Goal: Task Accomplishment & Management: Complete application form

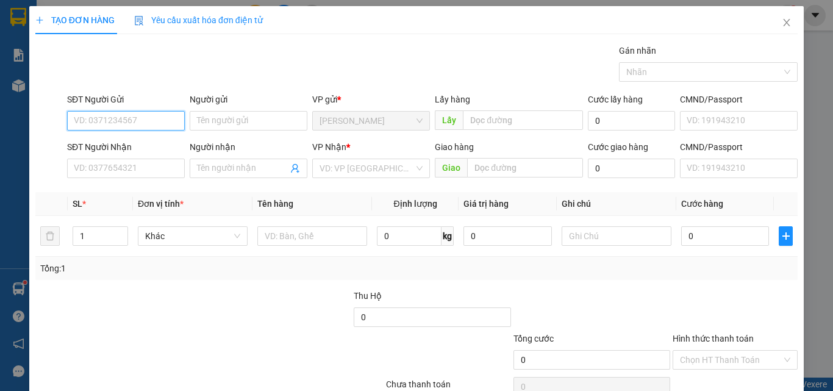
click at [115, 127] on input "SĐT Người Gửi" at bounding box center [126, 121] width 118 height 20
type input "0385958002"
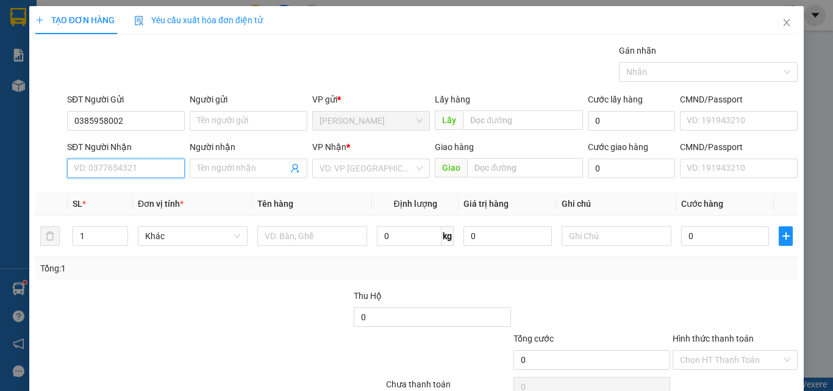
click at [96, 171] on input "SĐT Người Nhận" at bounding box center [126, 169] width 118 height 20
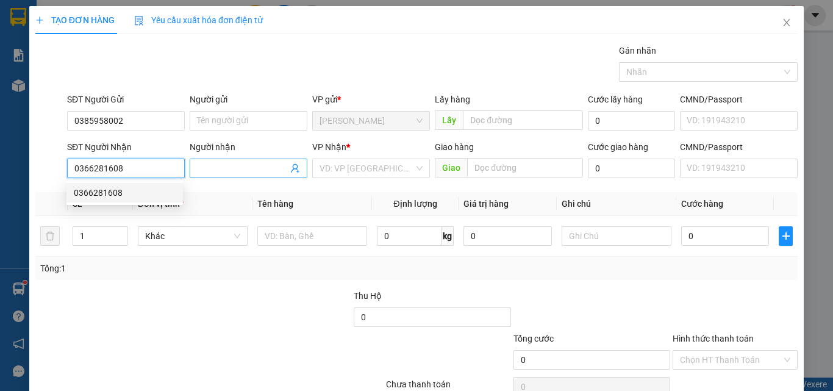
type input "0366281608"
click at [224, 169] on input "Người nhận" at bounding box center [242, 168] width 91 height 13
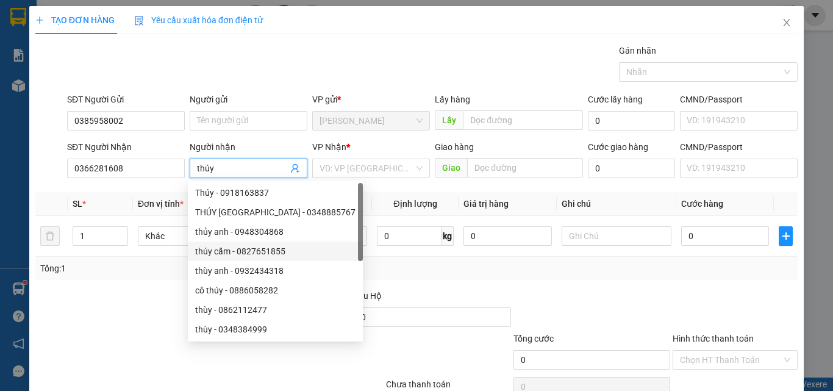
type input "thúy"
click at [129, 287] on div "Transit Pickup Surcharge Ids Transit Deliver Surcharge Ids Transit Deliver Surc…" at bounding box center [416, 236] width 763 height 384
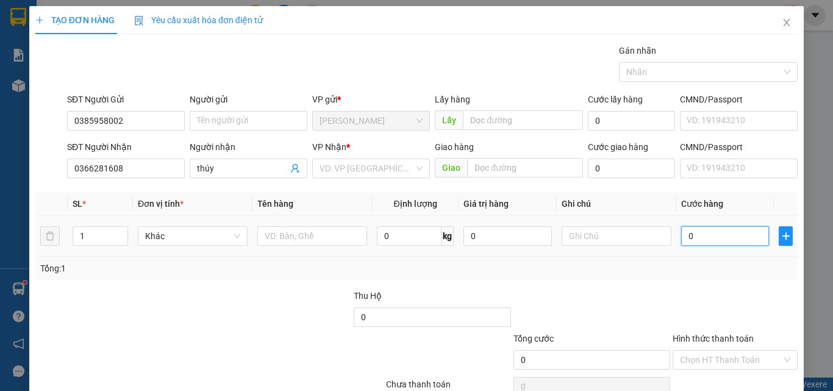
drag, startPoint x: 709, startPoint y: 234, endPoint x: 731, endPoint y: 218, distance: 27.6
click at [710, 234] on input "0" at bounding box center [725, 236] width 88 height 20
type input "3"
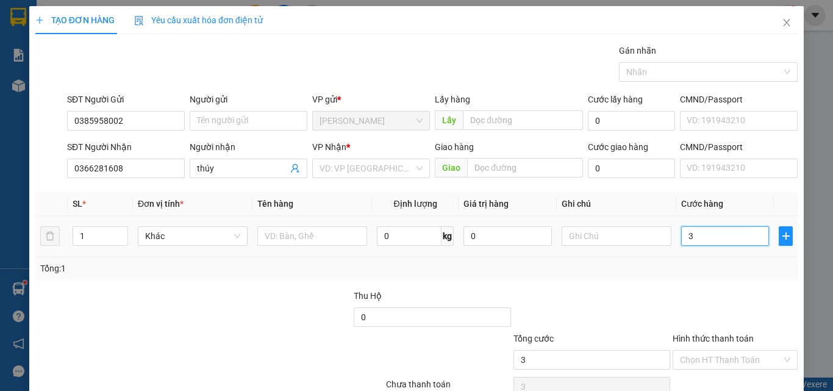
type input "30"
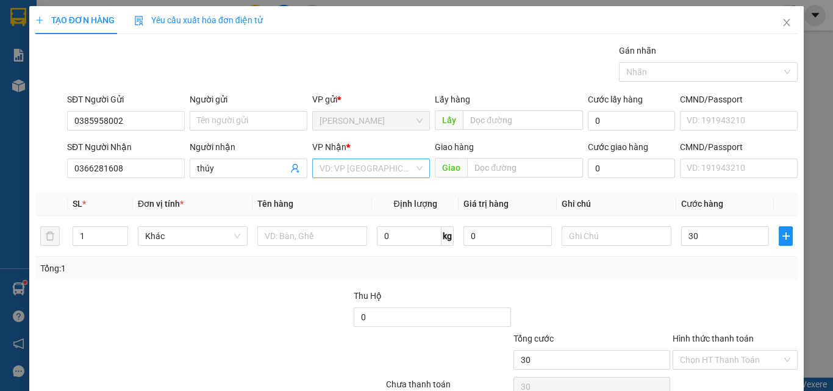
type input "30.000"
click at [353, 171] on input "search" at bounding box center [367, 168] width 95 height 18
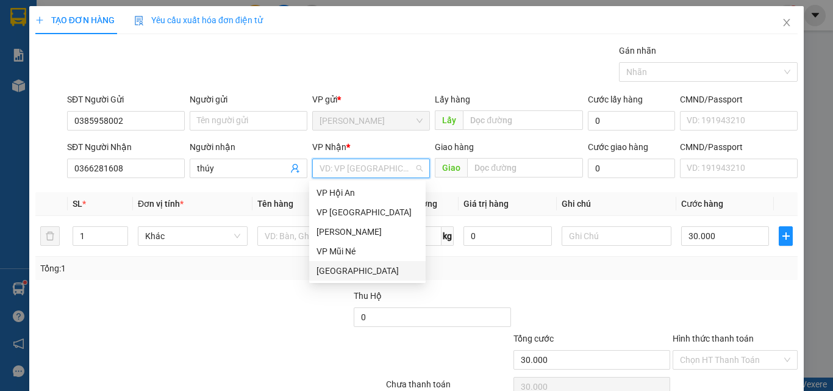
click at [350, 273] on div "[GEOGRAPHIC_DATA]" at bounding box center [368, 270] width 102 height 13
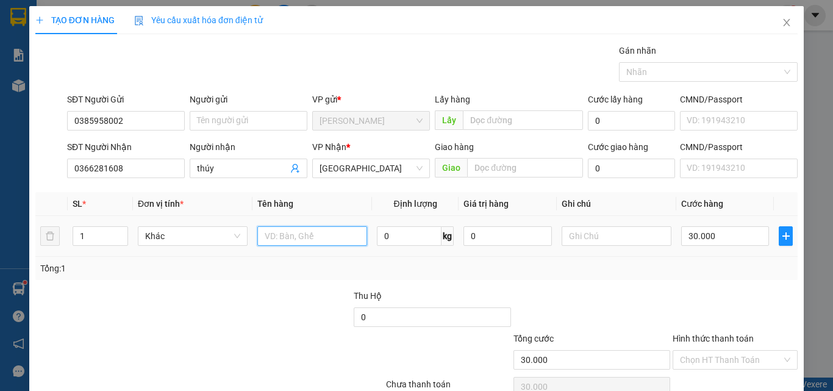
click at [320, 232] on input "text" at bounding box center [312, 236] width 110 height 20
type input "can cuoc"
click at [316, 280] on div "Transit Pickup Surcharge Ids Transit Deliver Surcharge Ids Transit Deliver Surc…" at bounding box center [416, 236] width 763 height 384
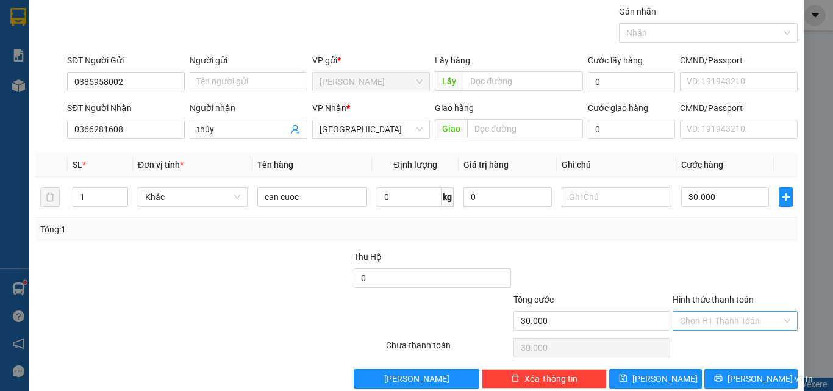
scroll to position [60, 0]
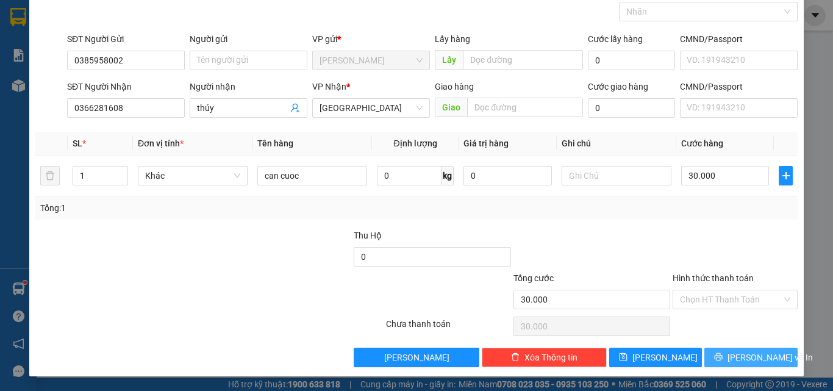
click at [741, 357] on span "[PERSON_NAME] và In" at bounding box center [770, 357] width 85 height 13
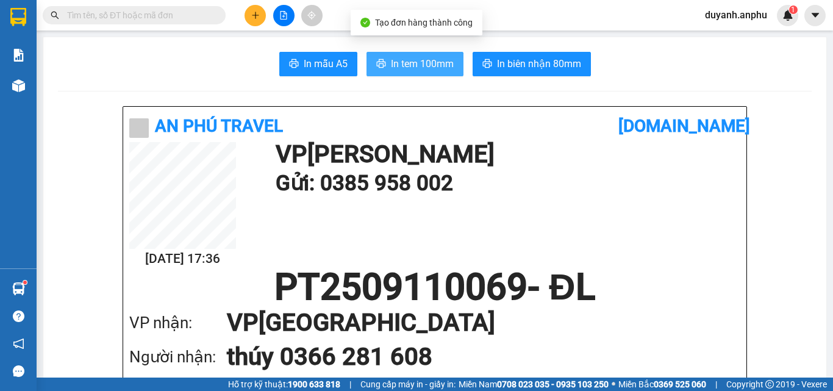
click at [413, 60] on span "In tem 100mm" at bounding box center [422, 63] width 63 height 15
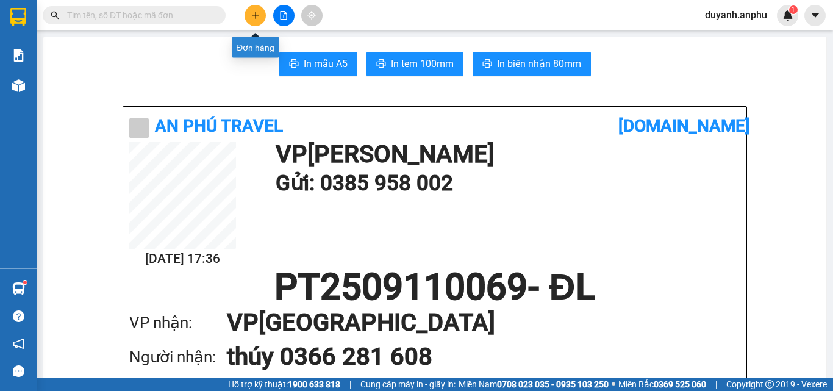
click at [213, 14] on span at bounding box center [134, 15] width 183 height 18
click at [210, 9] on input "text" at bounding box center [139, 15] width 144 height 13
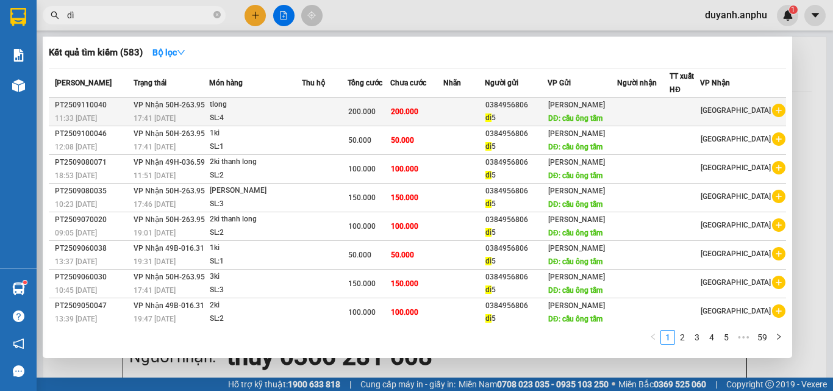
type input "dì"
click at [775, 115] on icon "plus-circle" at bounding box center [778, 110] width 13 height 13
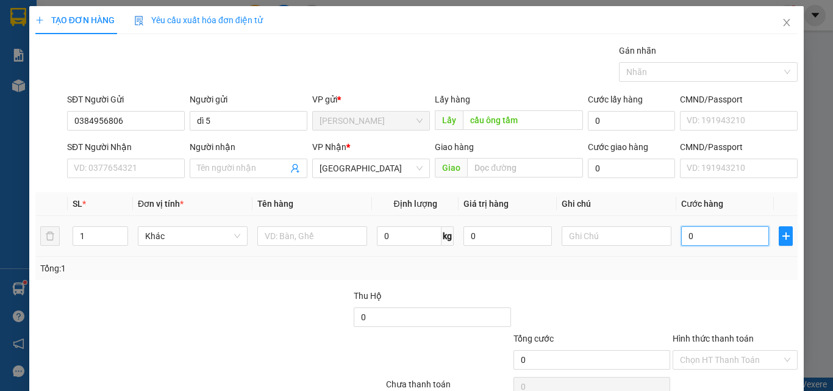
click at [699, 234] on input "0" at bounding box center [725, 236] width 88 height 20
type input "5"
type input "50"
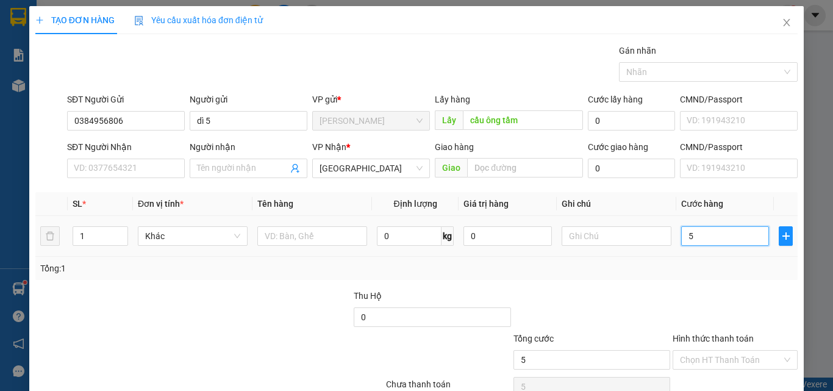
type input "50"
type input "50.000"
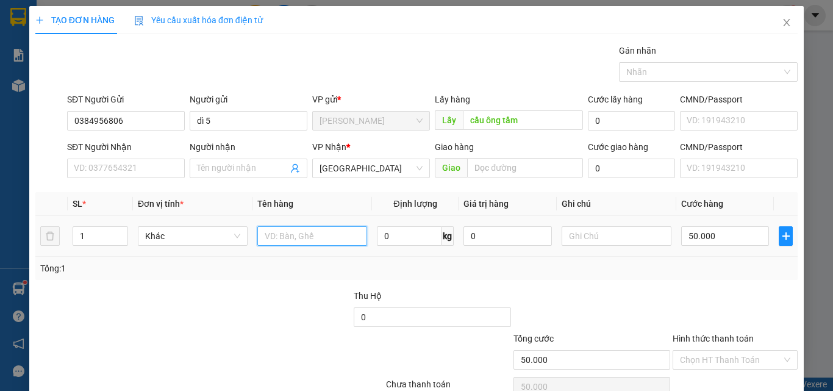
click at [289, 235] on input "text" at bounding box center [312, 236] width 110 height 20
type input "1ki [PERSON_NAME]"
click at [167, 292] on div at bounding box center [113, 310] width 159 height 43
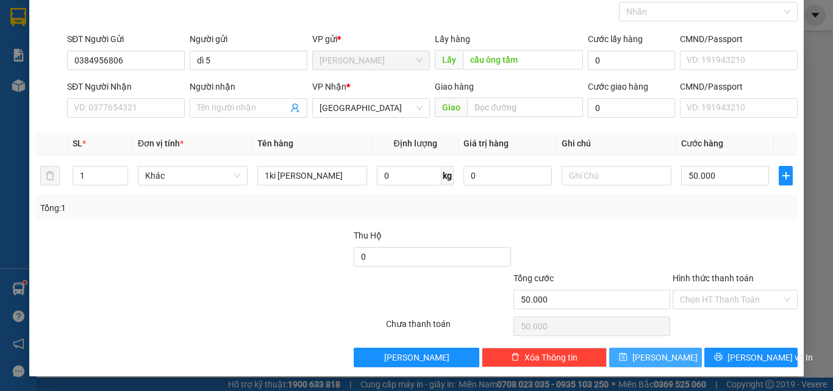
click at [672, 356] on button "[PERSON_NAME]" at bounding box center [655, 358] width 93 height 20
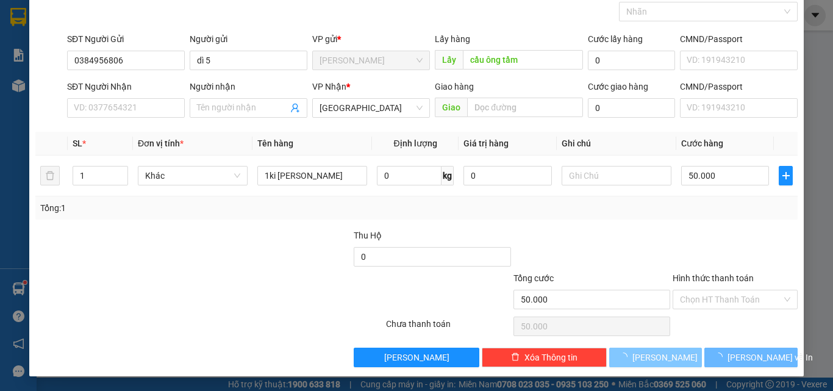
type input "0"
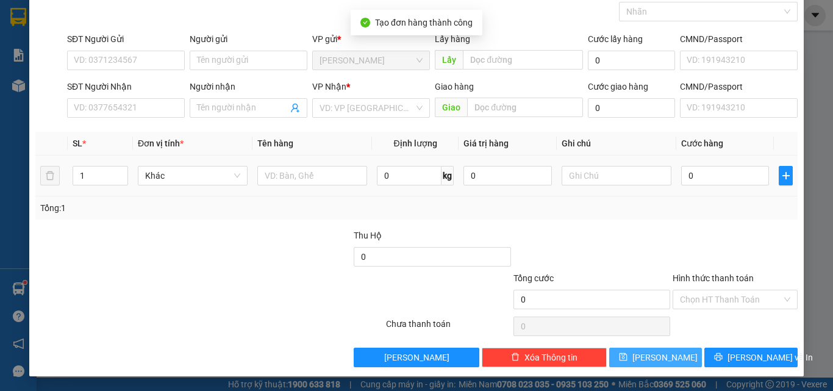
scroll to position [0, 0]
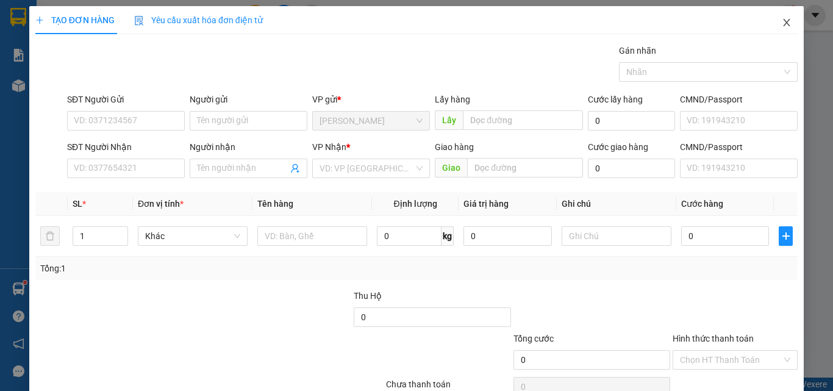
click at [782, 20] on icon "close" at bounding box center [787, 23] width 10 height 10
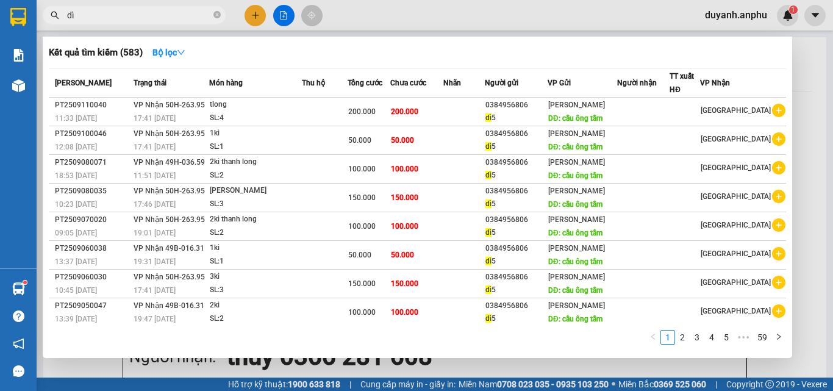
click at [93, 15] on input "dì" at bounding box center [139, 15] width 144 height 13
click at [195, 18] on input "dì" at bounding box center [139, 15] width 144 height 13
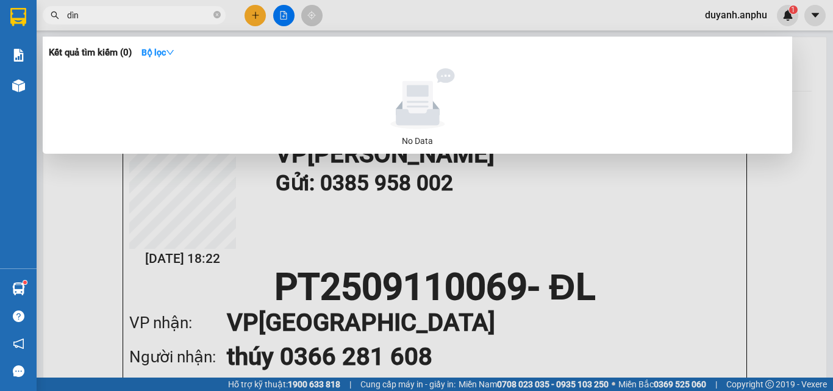
type input "dìn 5"
click at [217, 15] on icon "close-circle" at bounding box center [217, 14] width 7 height 7
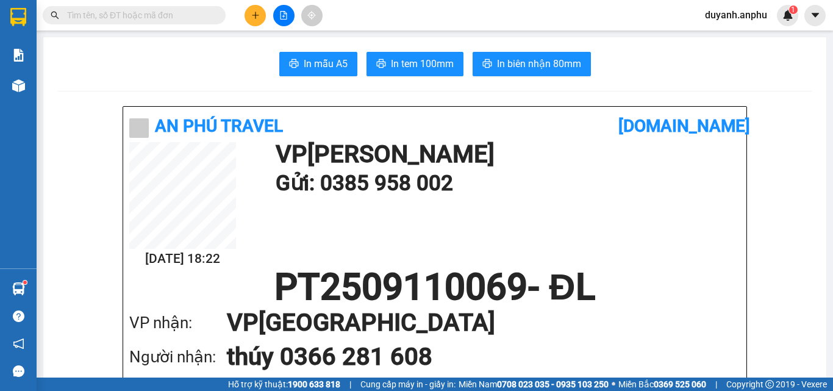
click at [161, 15] on input "text" at bounding box center [139, 15] width 144 height 13
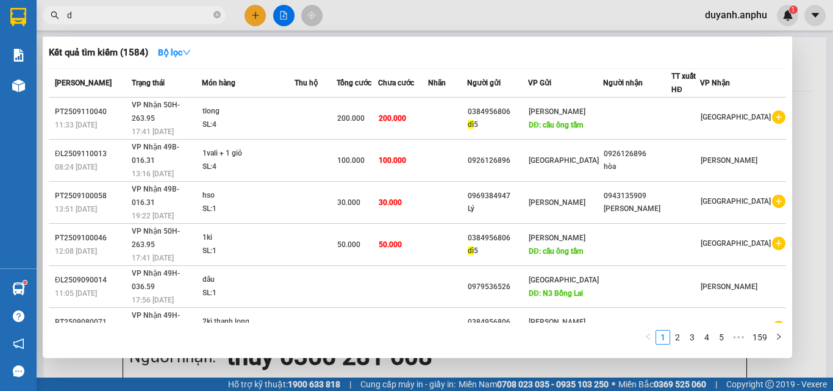
type input "dì"
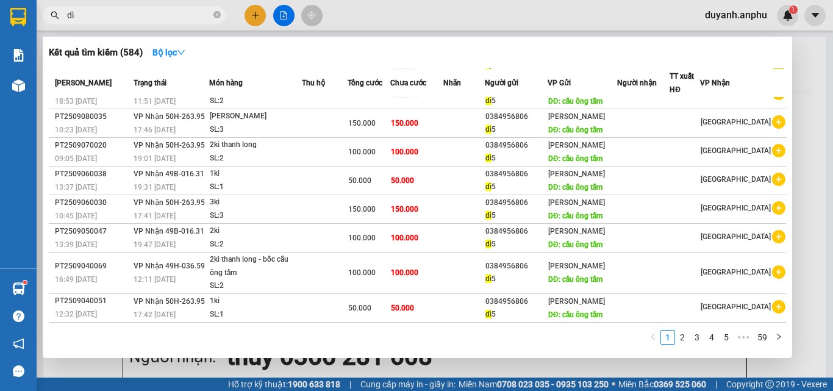
scroll to position [183, 0]
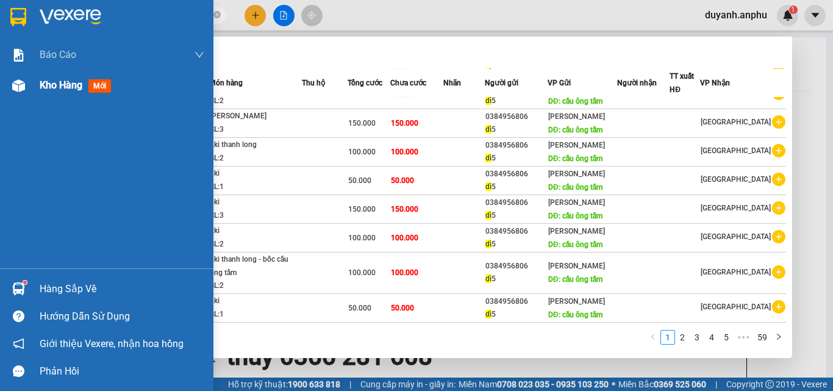
click at [56, 85] on span "Kho hàng" at bounding box center [61, 85] width 43 height 12
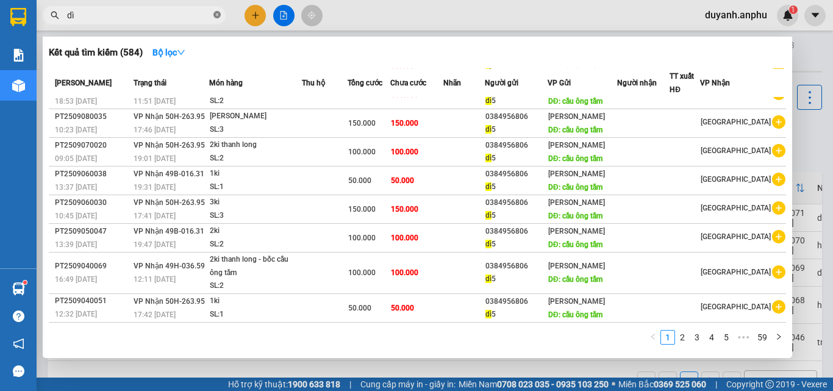
click at [220, 15] on icon "close-circle" at bounding box center [217, 14] width 7 height 7
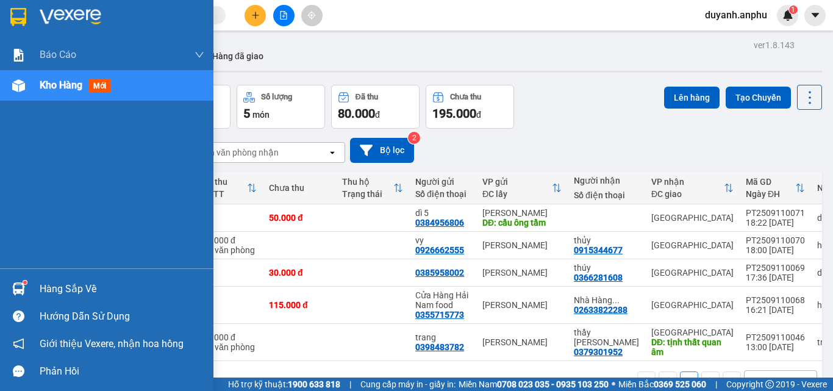
click at [81, 84] on span "Kho hàng" at bounding box center [61, 85] width 43 height 12
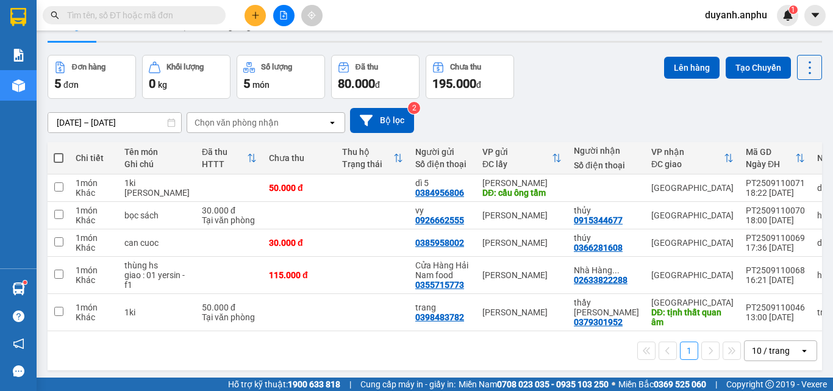
scroll to position [56, 0]
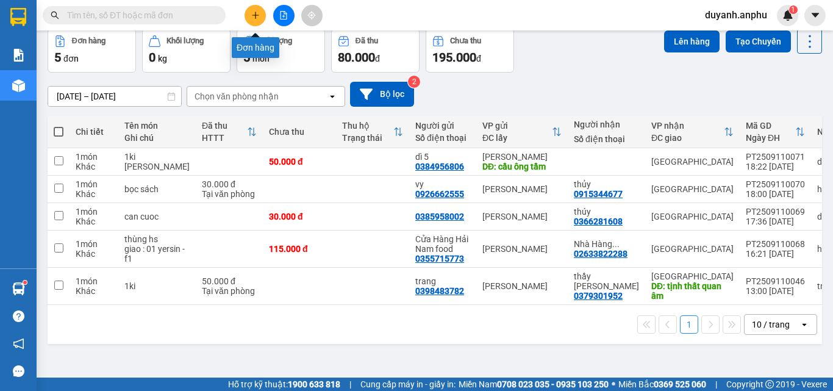
click at [255, 19] on icon "plus" at bounding box center [255, 15] width 9 height 9
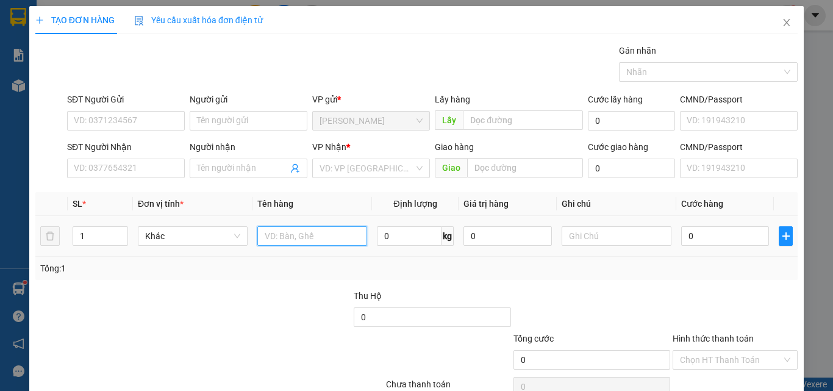
click at [278, 234] on input "text" at bounding box center [312, 236] width 110 height 20
type input "gổ"
click at [698, 238] on input "0" at bounding box center [725, 236] width 88 height 20
type input "3"
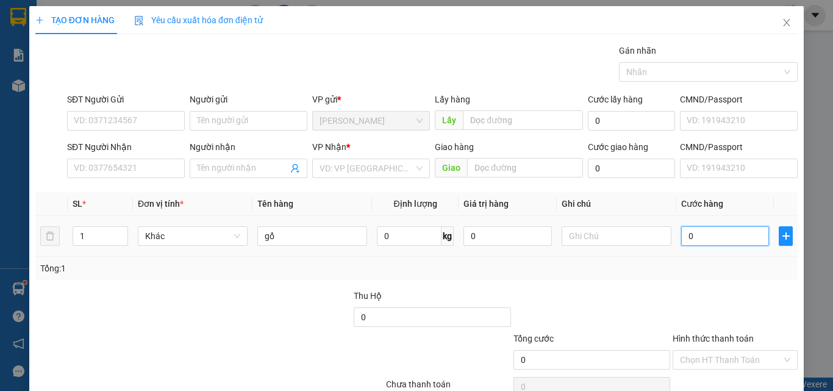
type input "3"
type input "30"
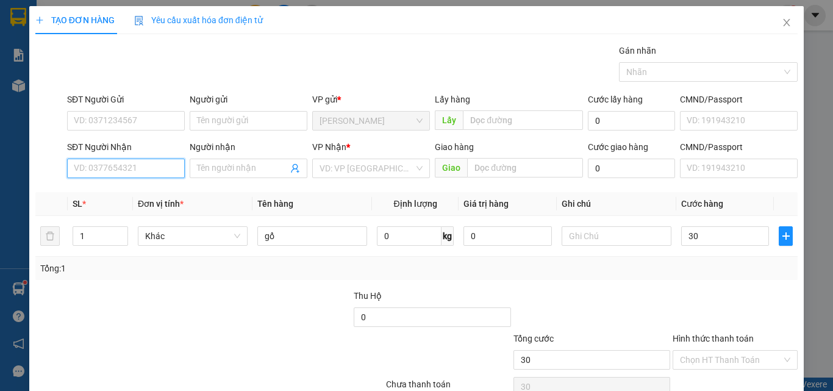
type input "30.000"
click at [104, 169] on input "SĐT Người Nhận" at bounding box center [126, 169] width 118 height 20
type input "0823249014"
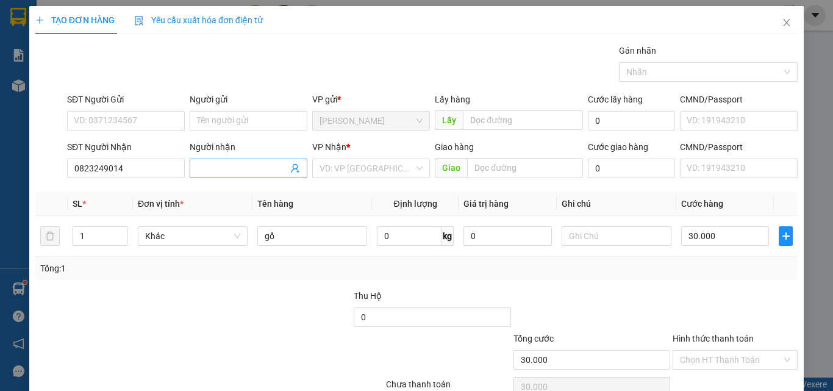
click at [204, 167] on input "Người nhận" at bounding box center [242, 168] width 91 height 13
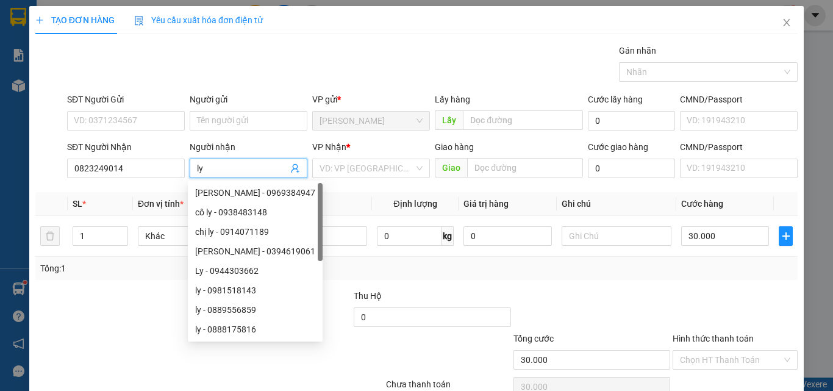
type input "ly"
click at [111, 308] on div at bounding box center [113, 310] width 159 height 43
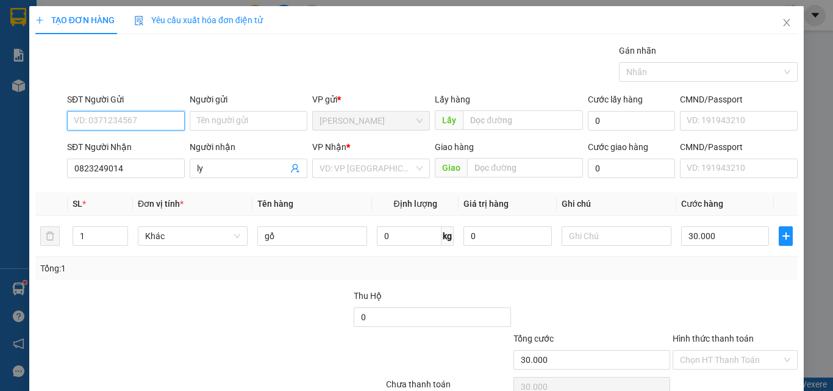
click at [136, 124] on input "SĐT Người Gửi" at bounding box center [126, 121] width 118 height 20
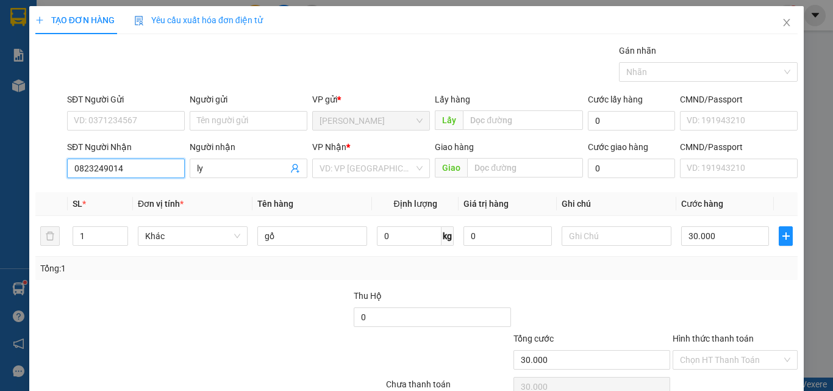
drag, startPoint x: 140, startPoint y: 170, endPoint x: 31, endPoint y: 162, distance: 109.4
click at [31, 162] on div "TẠO ĐƠN HÀNG Yêu cầu xuất hóa đơn điện tử Transit Pickup Surcharge Ids Transit …" at bounding box center [416, 221] width 775 height 431
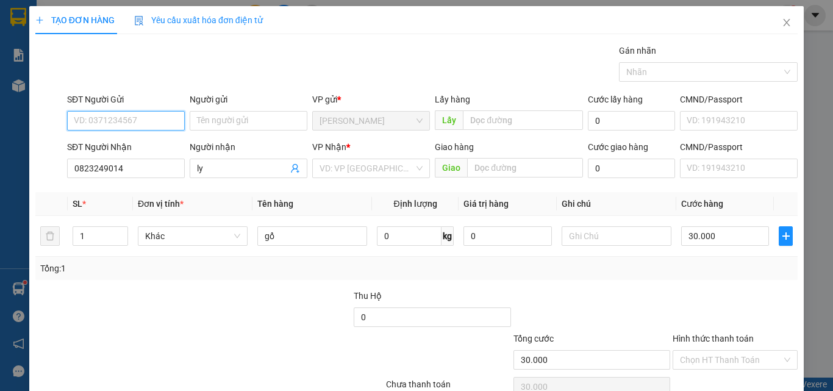
click at [88, 119] on input "SĐT Người Gửi" at bounding box center [126, 121] width 118 height 20
paste input "0823249014"
type input "0823249014"
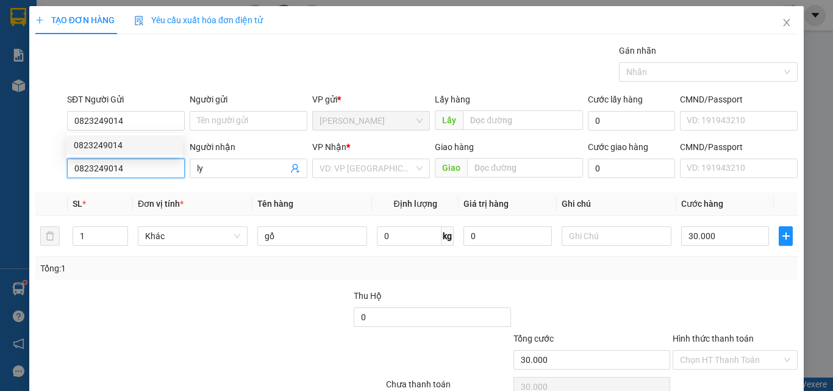
click at [163, 167] on input "0823249014" at bounding box center [126, 169] width 118 height 20
drag, startPoint x: 160, startPoint y: 167, endPoint x: 51, endPoint y: 162, distance: 109.9
click at [52, 164] on div "SĐT Người Nhận 0823249014 0823249014 Người nhận ly VP Nhận * VD: VP [GEOGRAPHIC…" at bounding box center [416, 161] width 765 height 43
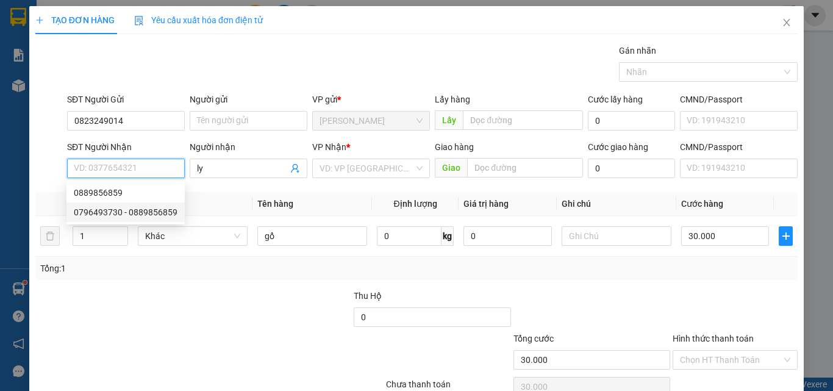
click at [146, 214] on div "0796493730 - 0889856859" at bounding box center [126, 212] width 104 height 13
type input "0796493730"
type input "0889856859"
type input "liên nghĩa - [PERSON_NAME]"
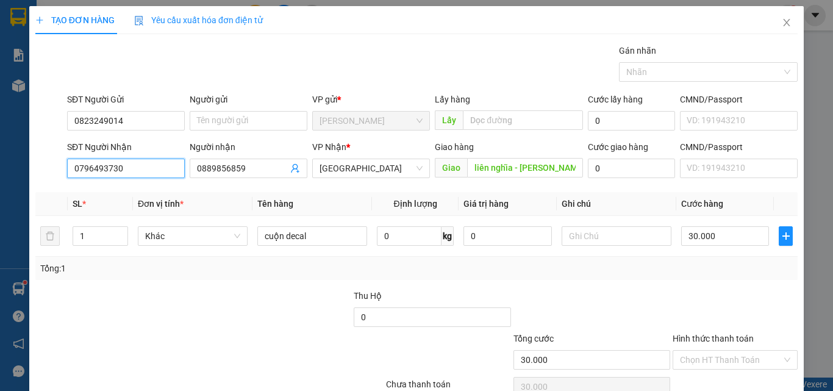
drag, startPoint x: 154, startPoint y: 168, endPoint x: 65, endPoint y: 173, distance: 89.8
click at [65, 173] on div "SĐT Người Nhận 0796493730" at bounding box center [126, 161] width 123 height 43
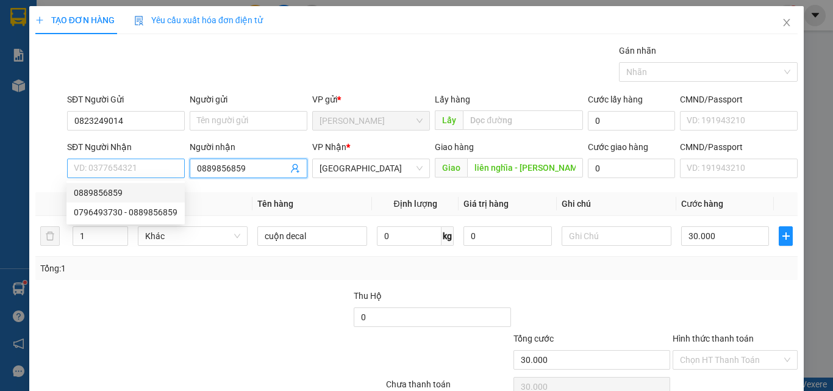
drag, startPoint x: 221, startPoint y: 168, endPoint x: 165, endPoint y: 172, distance: 56.2
click at [165, 172] on div "SĐT Người Nhận VD: 0377654321 Người nhận 0889856859 0889856859 VP Nhận * [GEOGR…" at bounding box center [433, 161] width 736 height 43
paste input "0889856859"
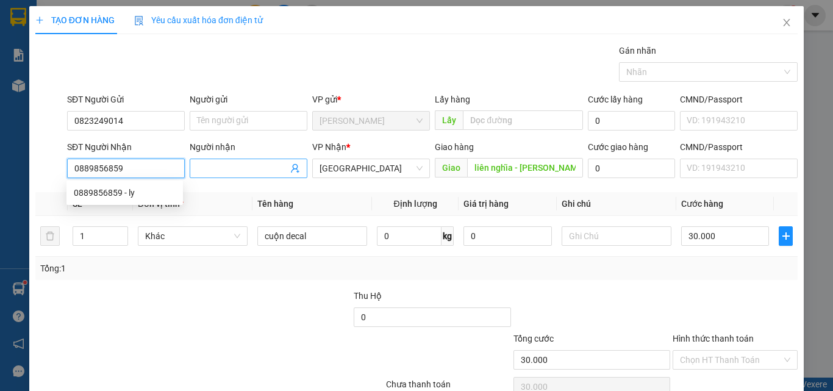
type input "0889856859"
click at [232, 171] on input "Người nhận" at bounding box center [242, 168] width 91 height 13
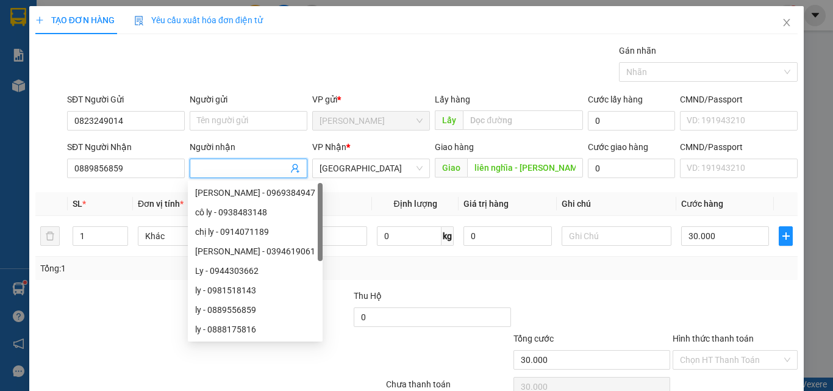
type input "l"
click at [126, 290] on div at bounding box center [113, 310] width 159 height 43
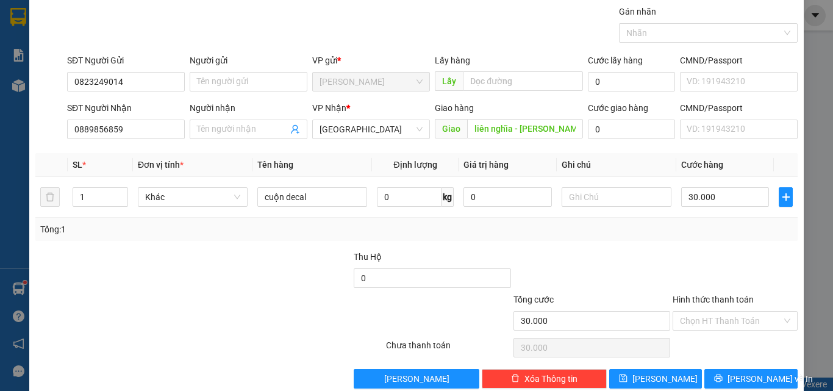
scroll to position [60, 0]
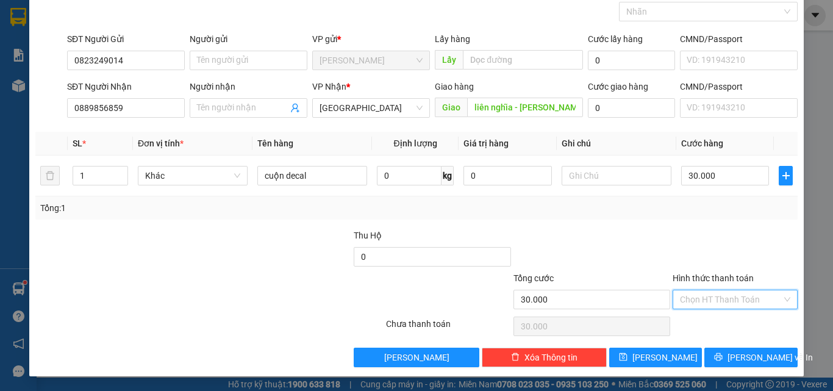
click at [718, 300] on input "Hình thức thanh toán" at bounding box center [731, 299] width 102 height 18
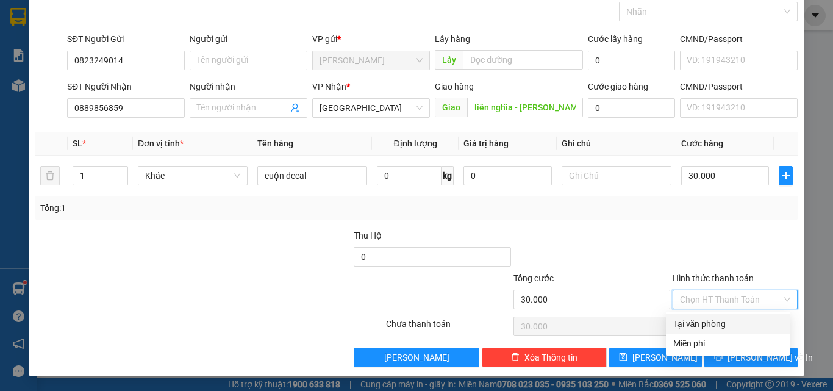
click at [712, 318] on div "Tại văn phòng" at bounding box center [727, 323] width 109 height 13
type input "0"
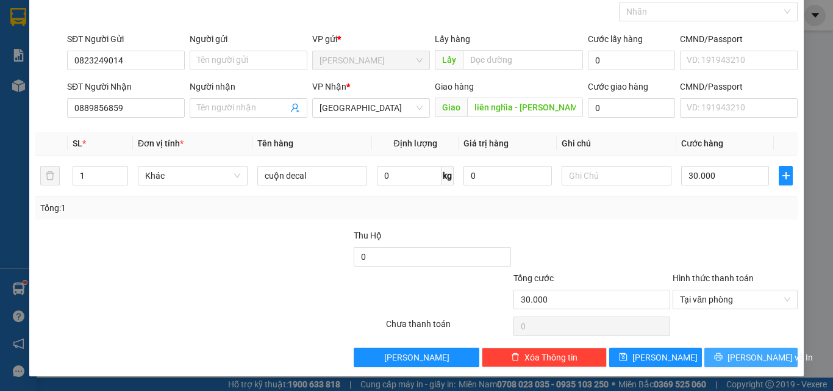
click at [754, 357] on span "[PERSON_NAME] và In" at bounding box center [770, 357] width 85 height 13
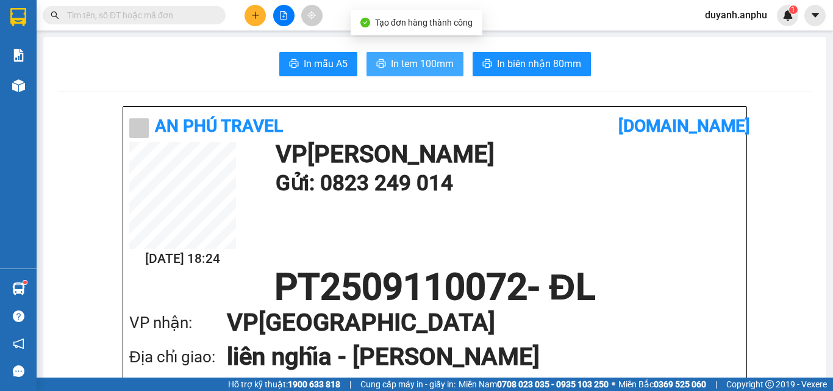
click at [391, 68] on span "In tem 100mm" at bounding box center [422, 63] width 63 height 15
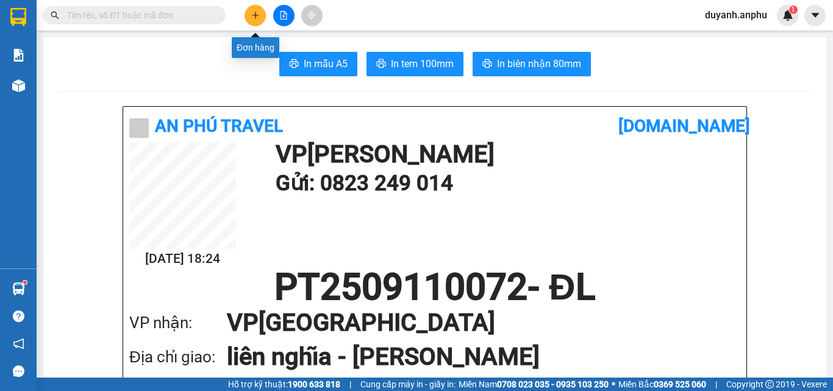
click at [259, 16] on icon "plus" at bounding box center [255, 15] width 9 height 9
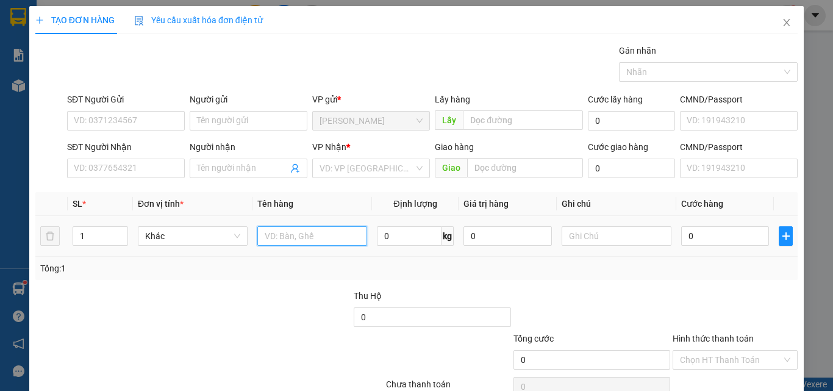
click at [289, 234] on input "text" at bounding box center [312, 236] width 110 height 20
type input "ho so"
click at [742, 239] on input "0" at bounding box center [725, 236] width 88 height 20
type input "3"
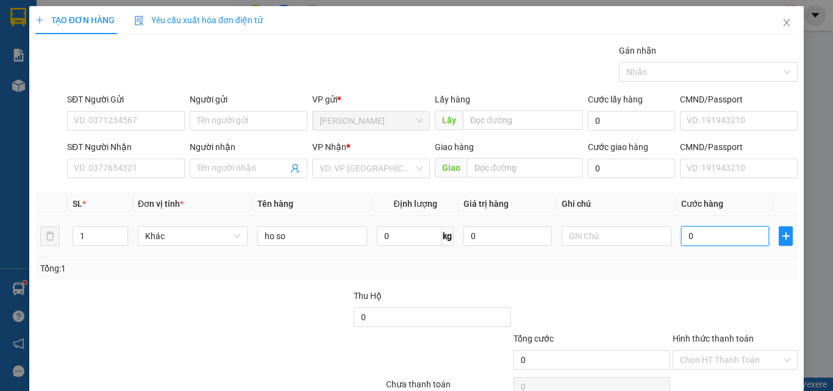
type input "3"
type input "30"
type input "30.000"
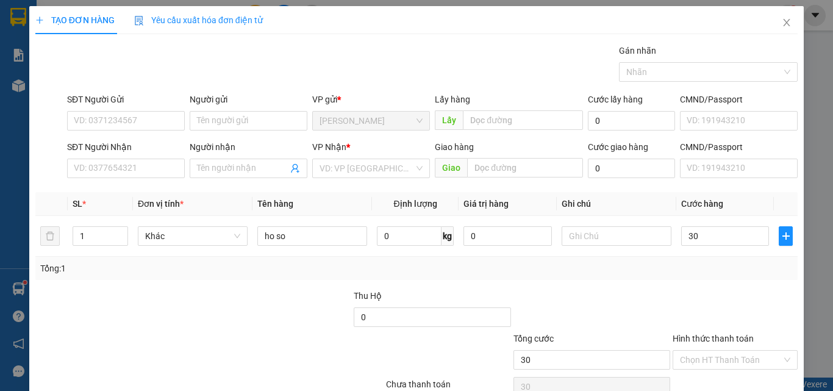
type input "30.000"
click at [517, 288] on div "Transit Pickup Surcharge Ids Transit Deliver Surcharge Ids Transit Deliver Surc…" at bounding box center [416, 236] width 763 height 384
click at [135, 168] on input "SĐT Người Nhận" at bounding box center [126, 169] width 118 height 20
type input "0938460002"
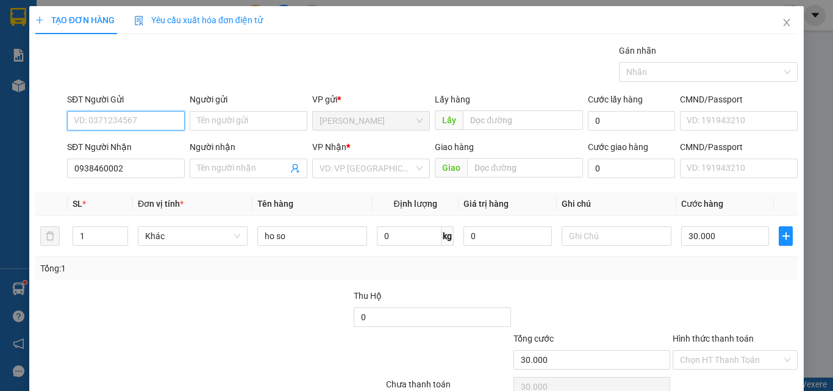
click at [104, 117] on input "SĐT Người Gửi" at bounding box center [126, 121] width 118 height 20
type input "0938459268"
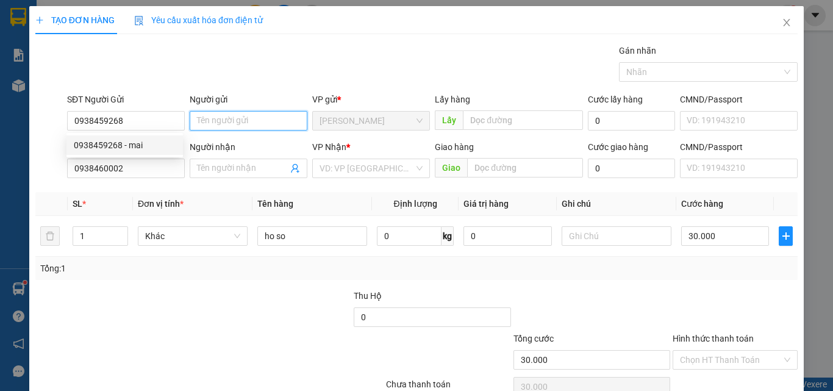
click at [218, 116] on input "Người gửi" at bounding box center [249, 121] width 118 height 20
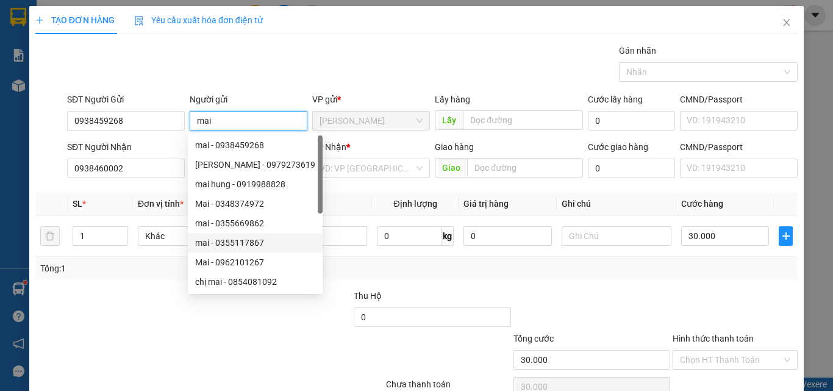
type input "mai"
click at [128, 318] on div at bounding box center [113, 310] width 159 height 43
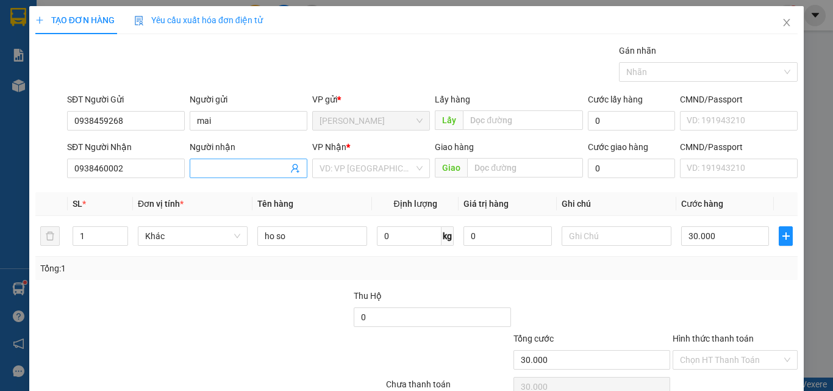
click at [244, 164] on input "Người nhận" at bounding box center [242, 168] width 91 height 13
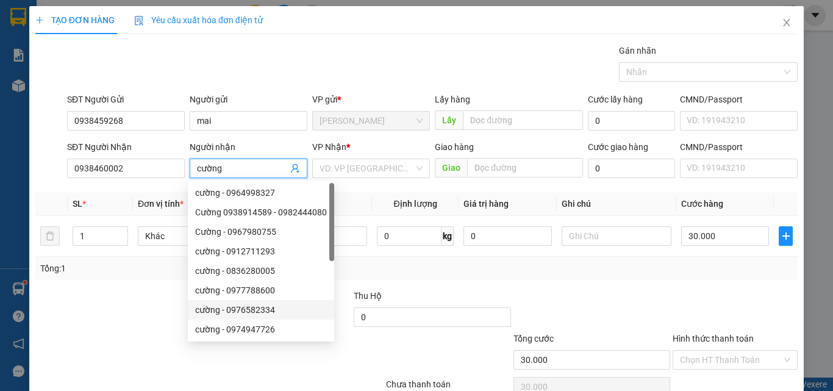
type input "cường"
click at [480, 282] on div "Transit Pickup Surcharge Ids Transit Deliver Surcharge Ids Transit Deliver Surc…" at bounding box center [416, 236] width 763 height 384
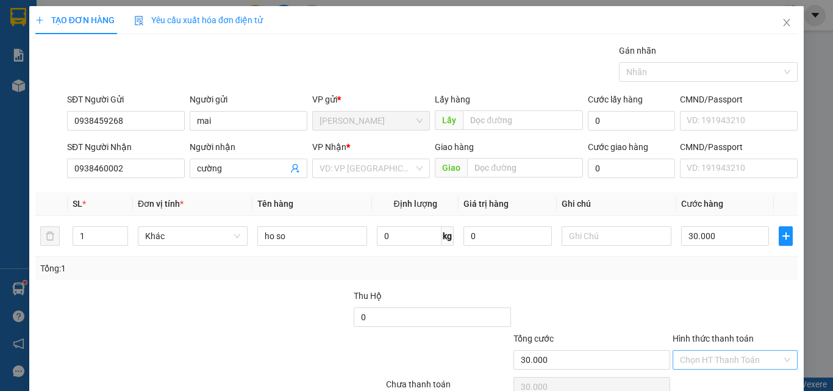
click at [696, 359] on input "Hình thức thanh toán" at bounding box center [731, 360] width 102 height 18
click at [709, 317] on div "Tại văn phòng" at bounding box center [727, 315] width 109 height 13
type input "0"
click at [343, 170] on input "search" at bounding box center [367, 168] width 95 height 18
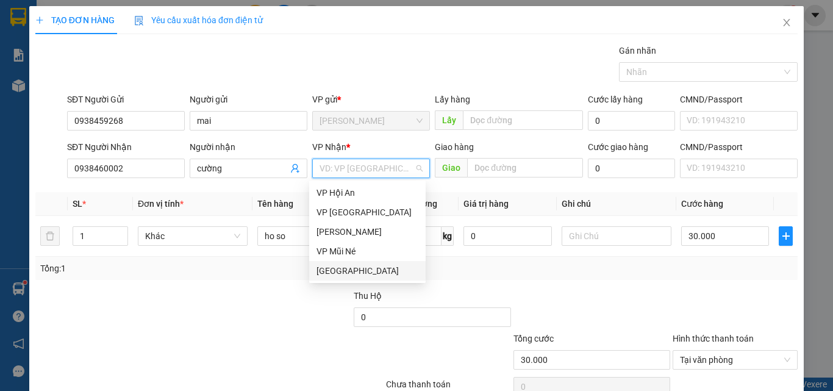
click at [345, 266] on div "[GEOGRAPHIC_DATA]" at bounding box center [368, 270] width 102 height 13
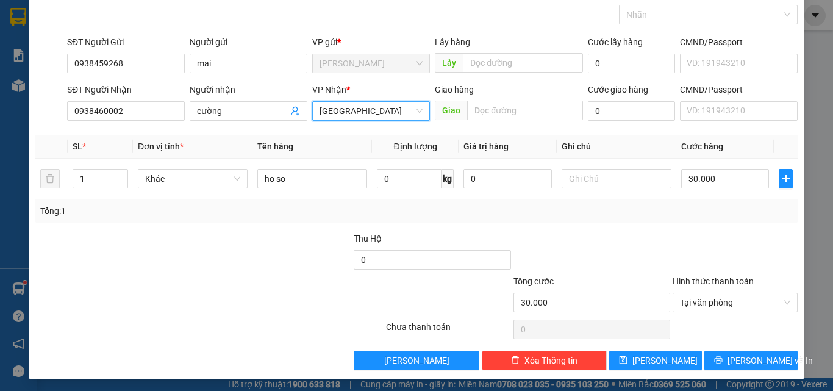
scroll to position [60, 0]
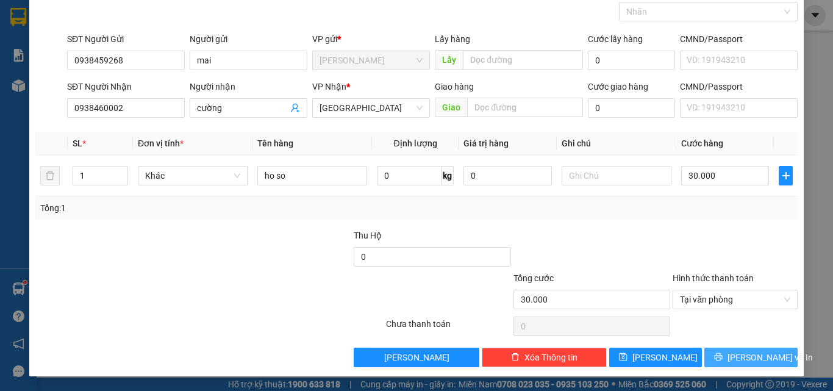
click at [737, 355] on span "[PERSON_NAME] và In" at bounding box center [770, 357] width 85 height 13
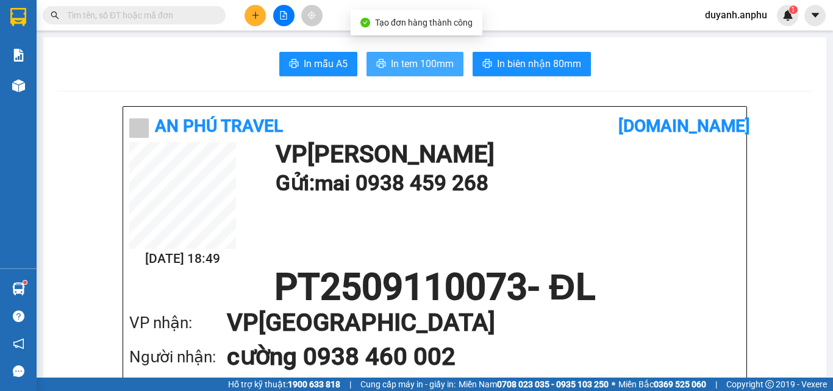
click at [425, 60] on span "In tem 100mm" at bounding box center [422, 63] width 63 height 15
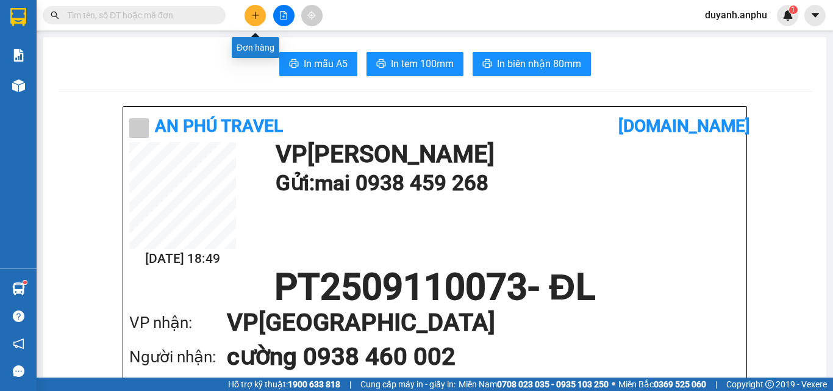
click at [257, 17] on icon "plus" at bounding box center [255, 15] width 9 height 9
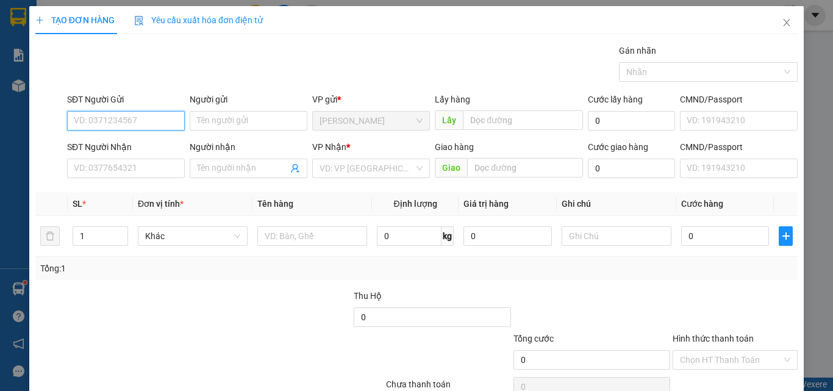
click at [111, 118] on input "SĐT Người Gửi" at bounding box center [126, 121] width 118 height 20
type input "0929898985"
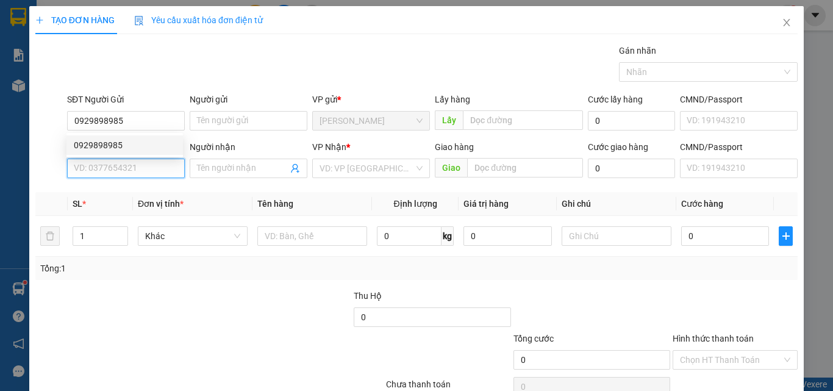
click at [111, 168] on input "SĐT Người Nhận" at bounding box center [126, 169] width 118 height 20
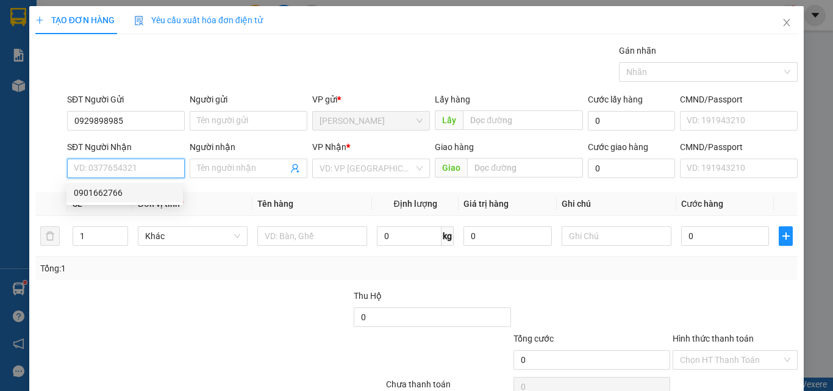
click at [113, 168] on input "SĐT Người Nhận" at bounding box center [126, 169] width 118 height 20
type input "0974925092"
click at [125, 191] on div "0974925092 - [PERSON_NAME]" at bounding box center [134, 192] width 120 height 13
type input "[PERSON_NAME]"
type input "30.000"
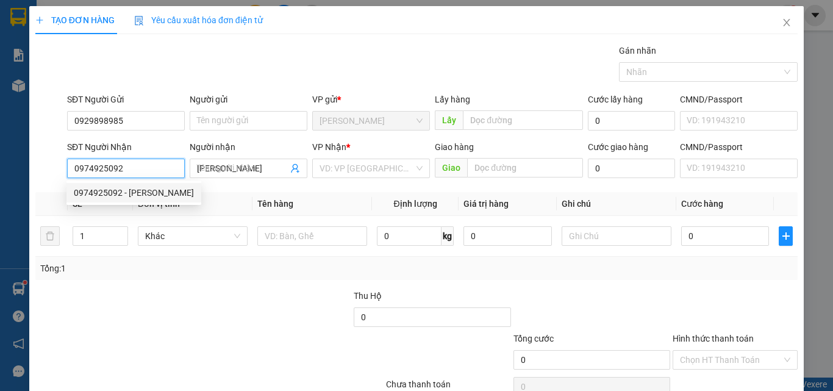
type input "30.000"
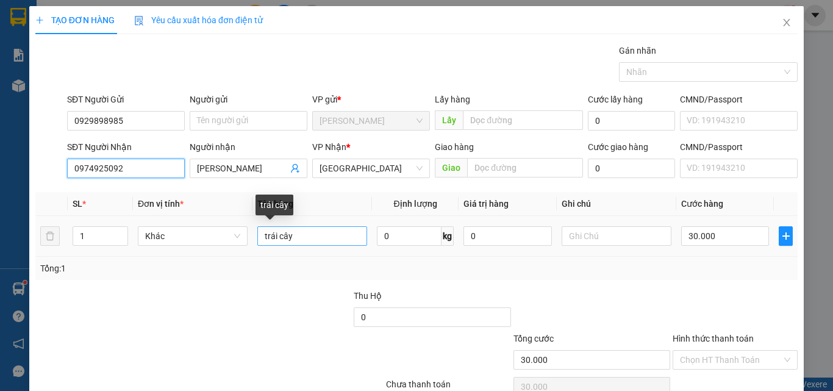
type input "0974925092"
drag, startPoint x: 305, startPoint y: 234, endPoint x: 220, endPoint y: 236, distance: 85.4
click at [220, 236] on tr "1 Khác trái cây 0 kg 0 30.000" at bounding box center [416, 236] width 763 height 41
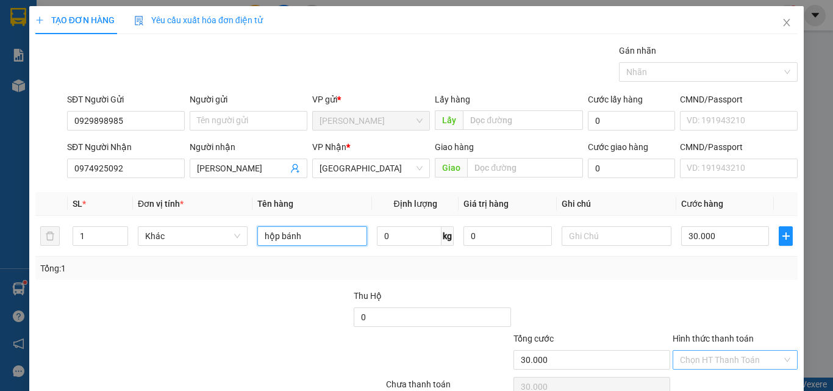
type input "hộp bánh"
click at [723, 356] on input "Hình thức thanh toán" at bounding box center [731, 360] width 102 height 18
click at [696, 276] on div "Tổng: 1" at bounding box center [416, 268] width 763 height 23
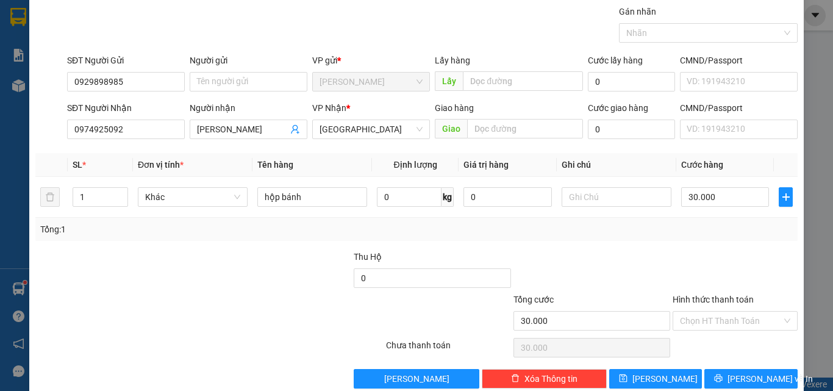
scroll to position [60, 0]
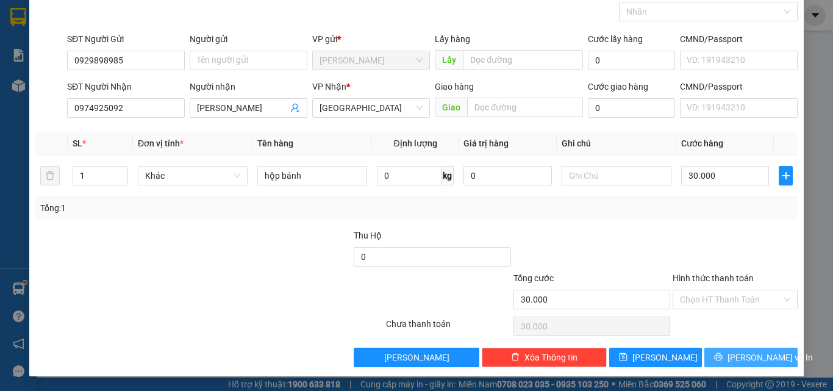
drag, startPoint x: 725, startPoint y: 354, endPoint x: 716, endPoint y: 356, distance: 9.8
click at [723, 354] on icon "printer" at bounding box center [718, 357] width 9 height 9
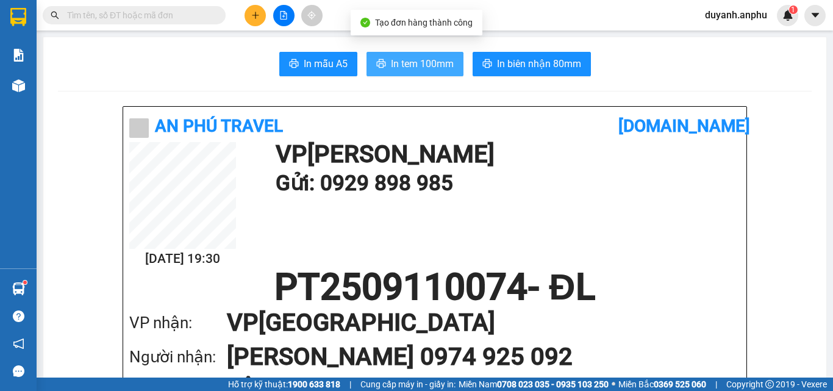
click at [403, 62] on span "In tem 100mm" at bounding box center [422, 63] width 63 height 15
